Goal: Information Seeking & Learning: Find specific fact

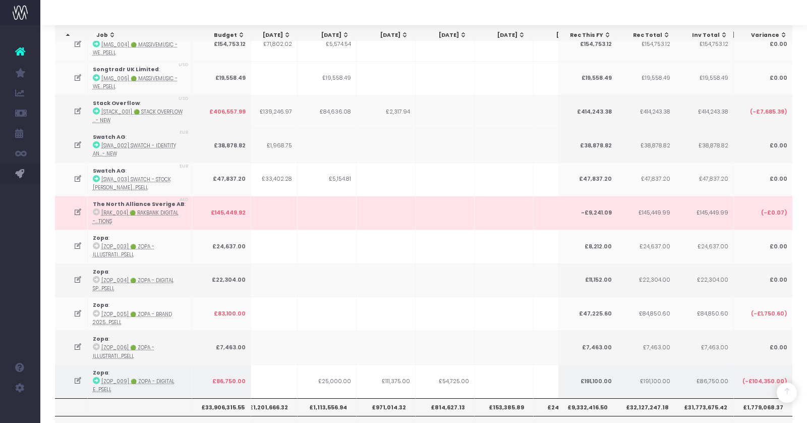
scroll to position [0, 176]
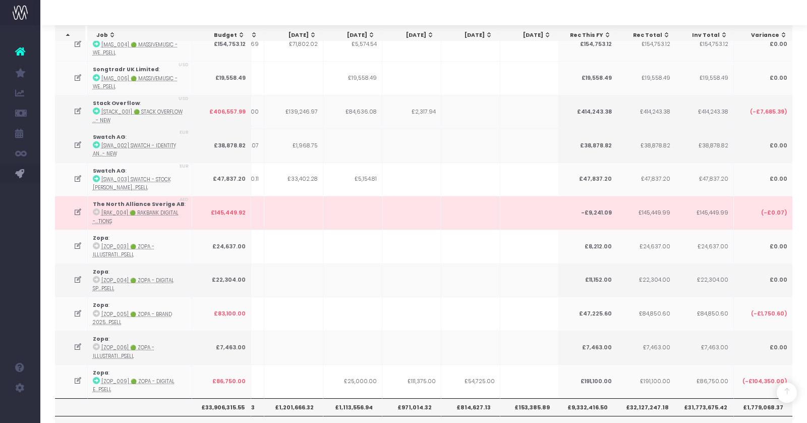
click at [286, 398] on th "£1,201,666.32" at bounding box center [293, 406] width 59 height 17
click at [297, 398] on th "£1,201,666.32" at bounding box center [293, 406] width 59 height 17
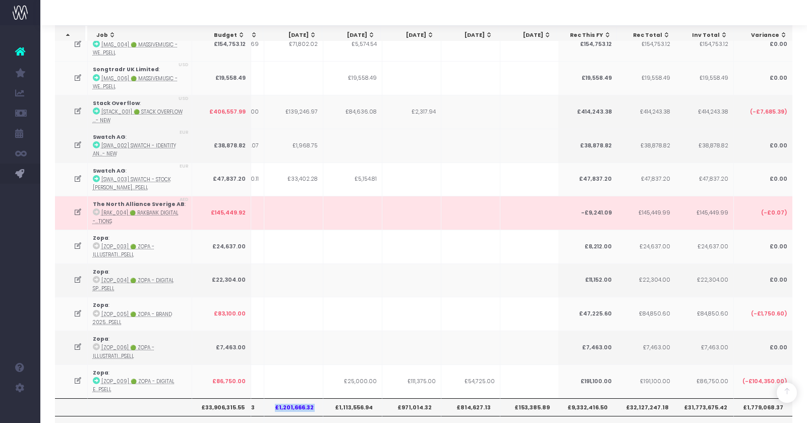
click at [297, 398] on th "£1,201,666.32" at bounding box center [293, 406] width 59 height 17
click at [360, 398] on th "£1,113,556.94" at bounding box center [352, 406] width 59 height 17
click at [416, 398] on th "£971,014.32" at bounding box center [411, 406] width 59 height 17
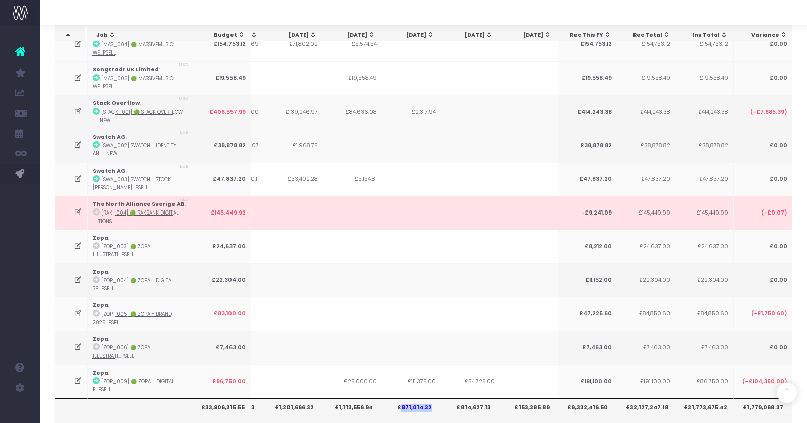
click at [416, 398] on th "£971,014.32" at bounding box center [411, 406] width 59 height 17
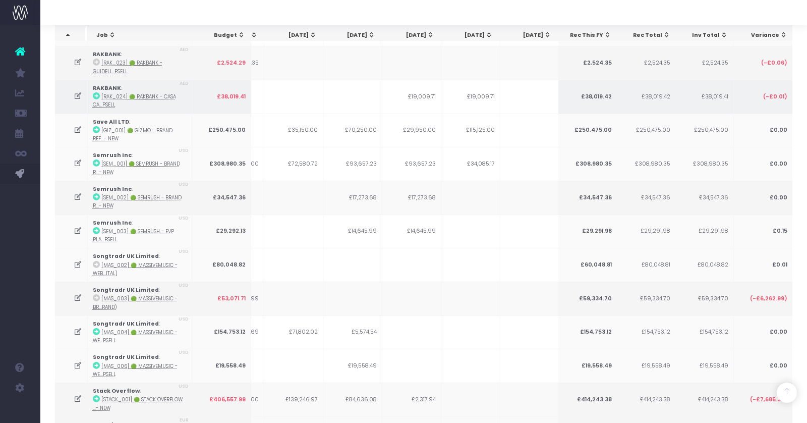
scroll to position [2670, 0]
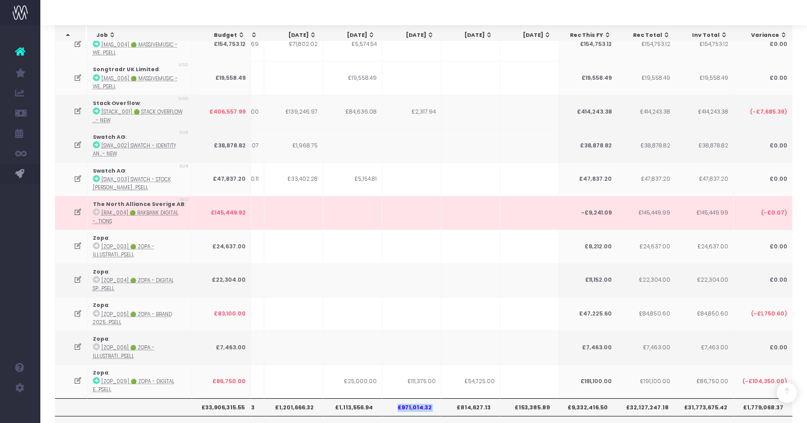
click at [408, 398] on th "£971,014.32" at bounding box center [411, 406] width 59 height 17
click at [470, 398] on th "£814,627.13" at bounding box center [470, 406] width 59 height 17
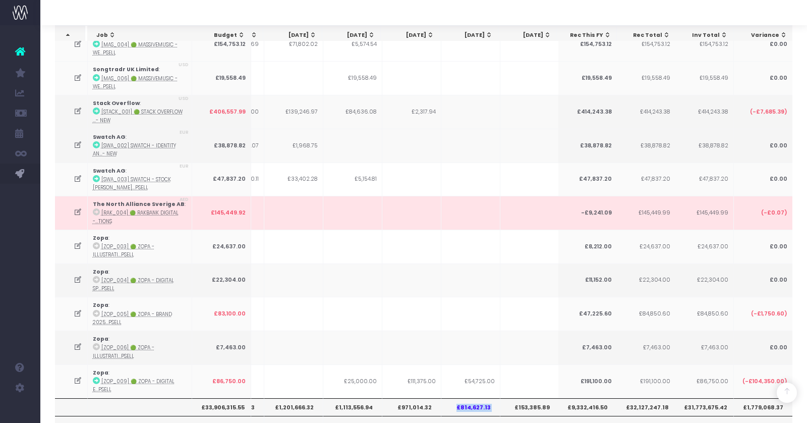
click at [470, 398] on th "£814,627.13" at bounding box center [470, 406] width 59 height 17
click at [526, 398] on th "£153,385.89" at bounding box center [529, 406] width 59 height 17
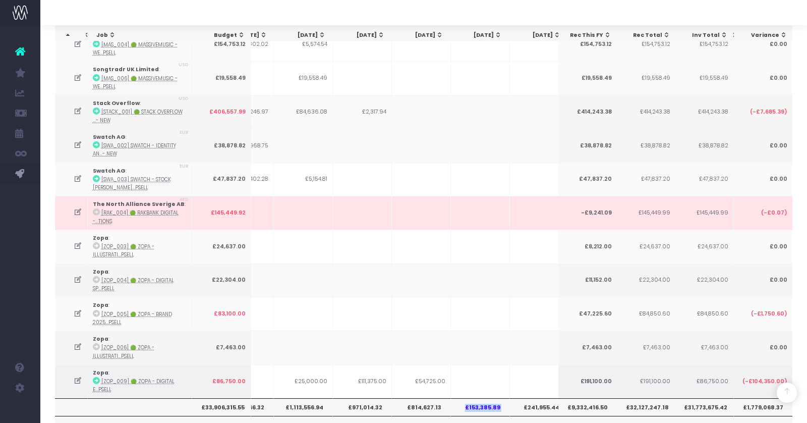
scroll to position [0, 218]
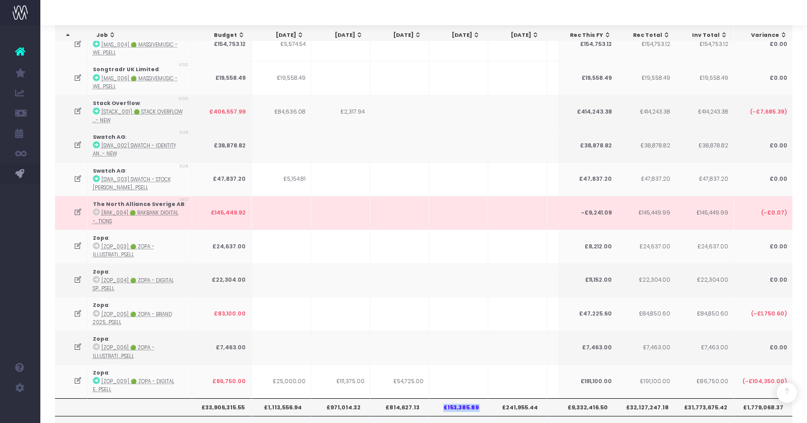
click at [391, 398] on th "£814,627.13" at bounding box center [399, 406] width 59 height 17
click at [460, 398] on th "£153,385.89" at bounding box center [458, 406] width 59 height 17
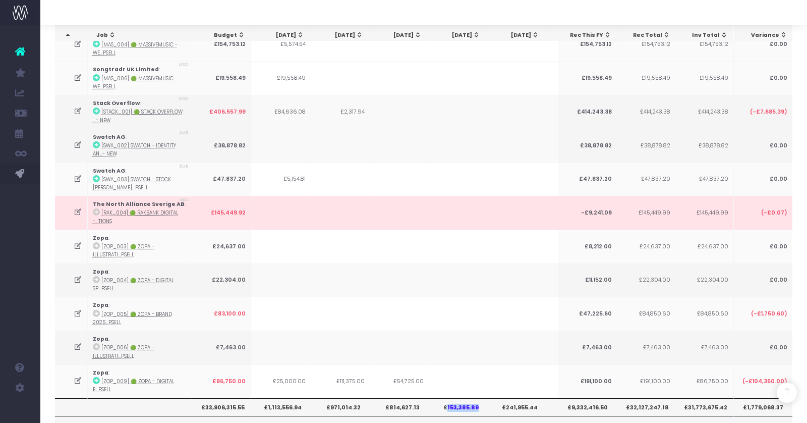
click at [460, 398] on th "£153,385.89" at bounding box center [458, 406] width 59 height 17
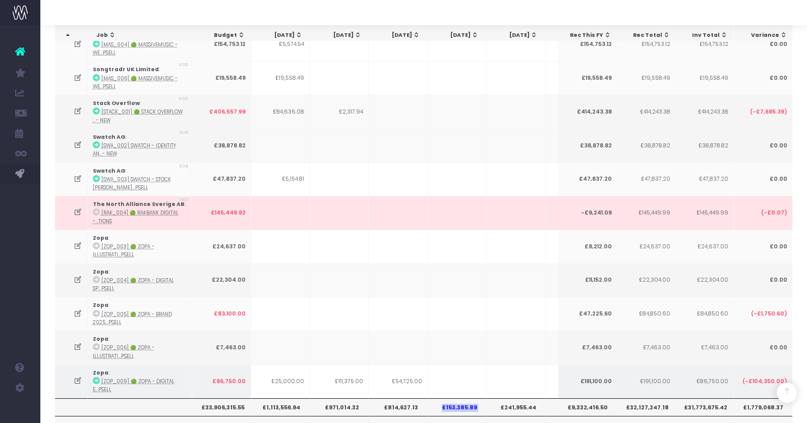
scroll to position [0, 244]
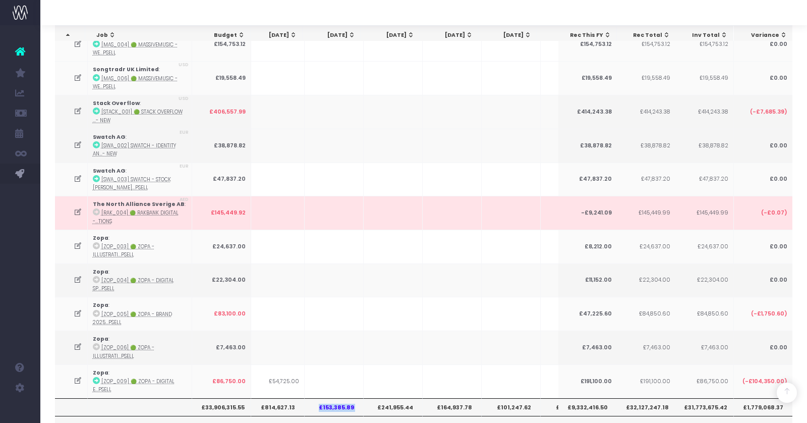
click at [391, 398] on th "£241,955.44" at bounding box center [393, 406] width 59 height 17
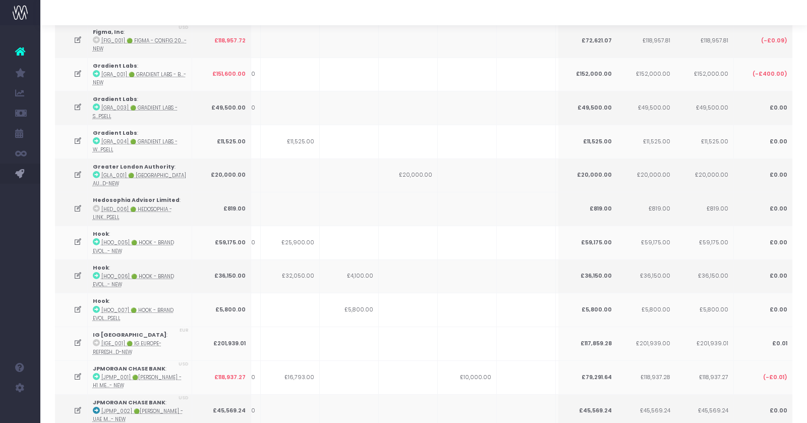
scroll to position [0, 0]
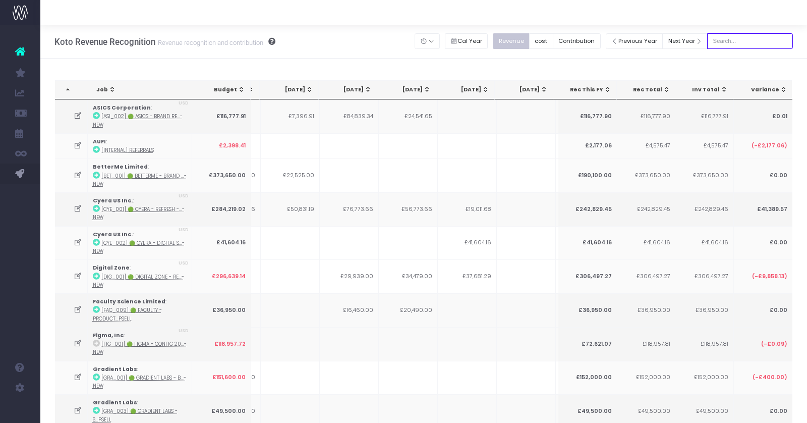
click at [752, 40] on input "text" at bounding box center [750, 41] width 86 height 16
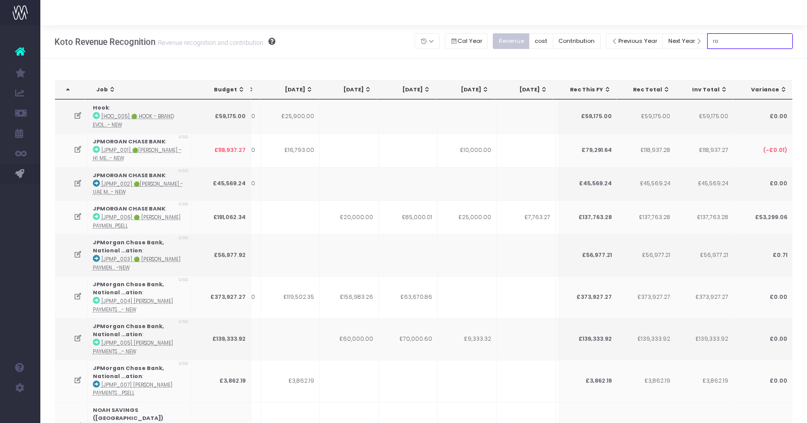
type input "r"
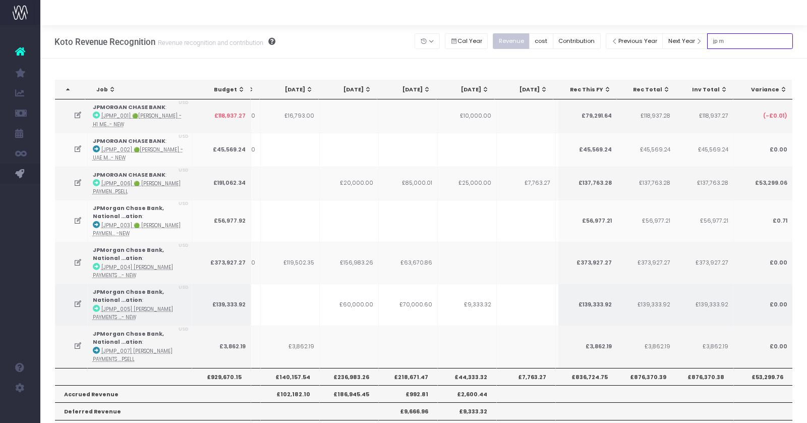
scroll to position [45, 0]
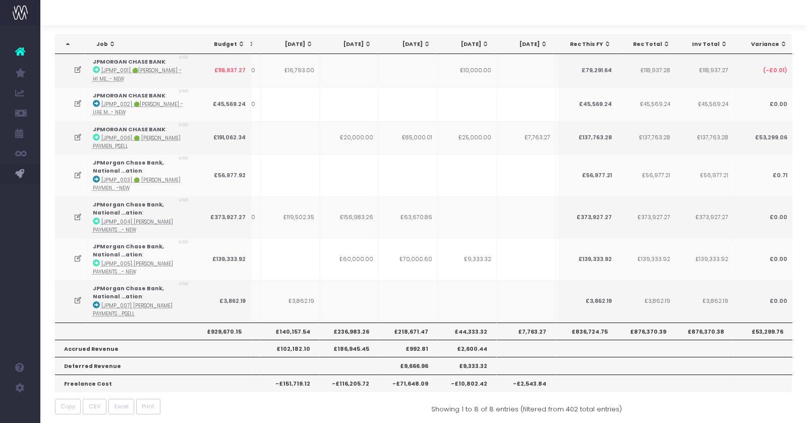
type input "jp m"
click at [221, 327] on th "£929,670.15" at bounding box center [221, 330] width 59 height 17
copy th "£929,670.15"
